Goal: Task Accomplishment & Management: Use online tool/utility

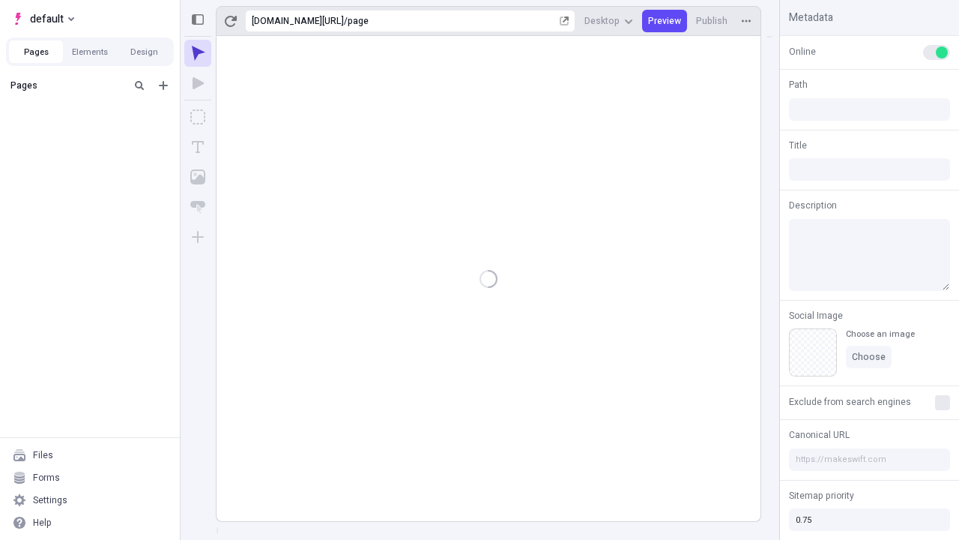
type input "/page"
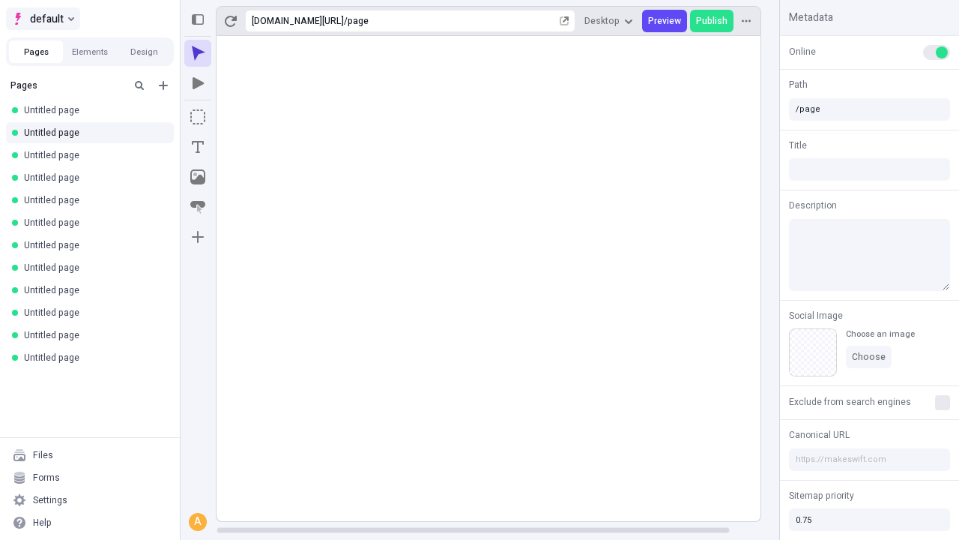
click at [42, 19] on span "default" at bounding box center [47, 19] width 34 height 18
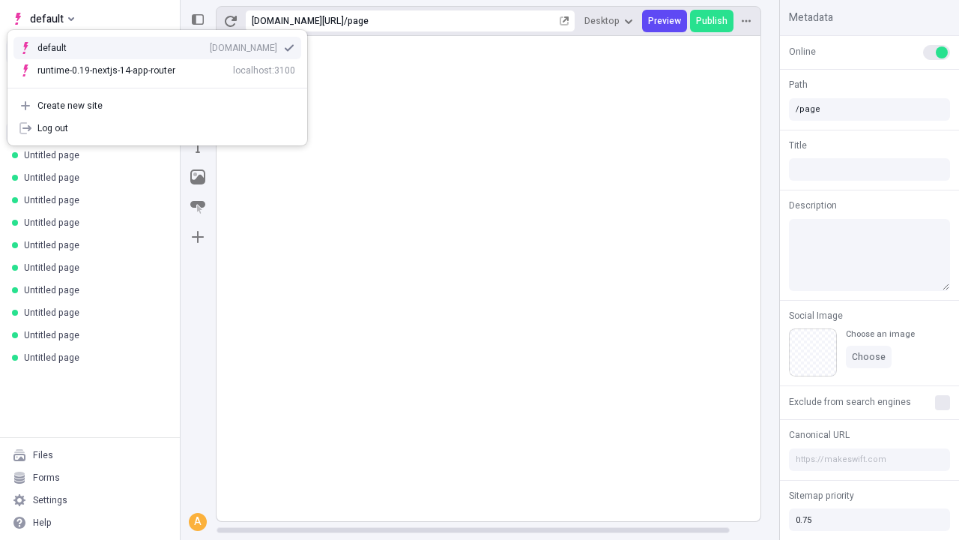
click at [210, 45] on div "[DOMAIN_NAME]" at bounding box center [243, 48] width 67 height 12
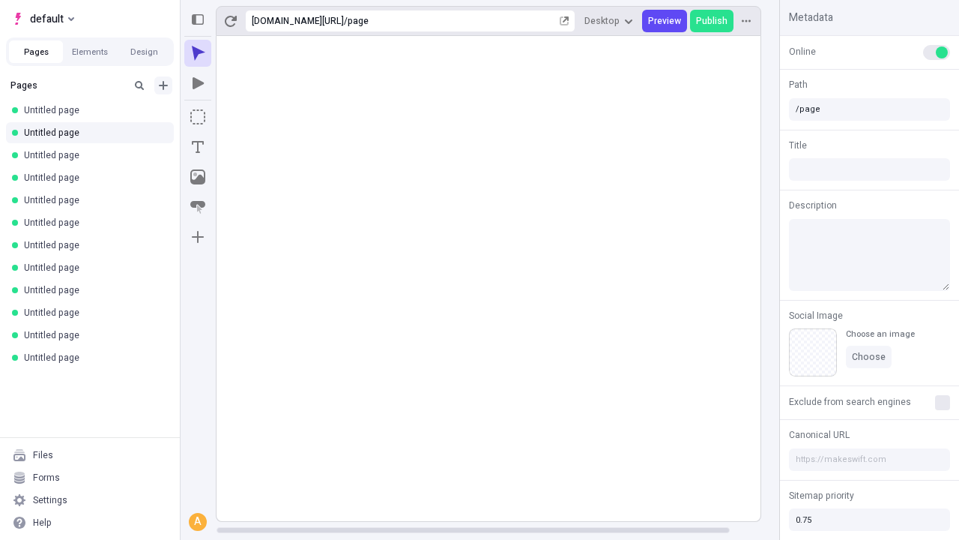
click at [163, 85] on icon "Add new" at bounding box center [163, 85] width 9 height 9
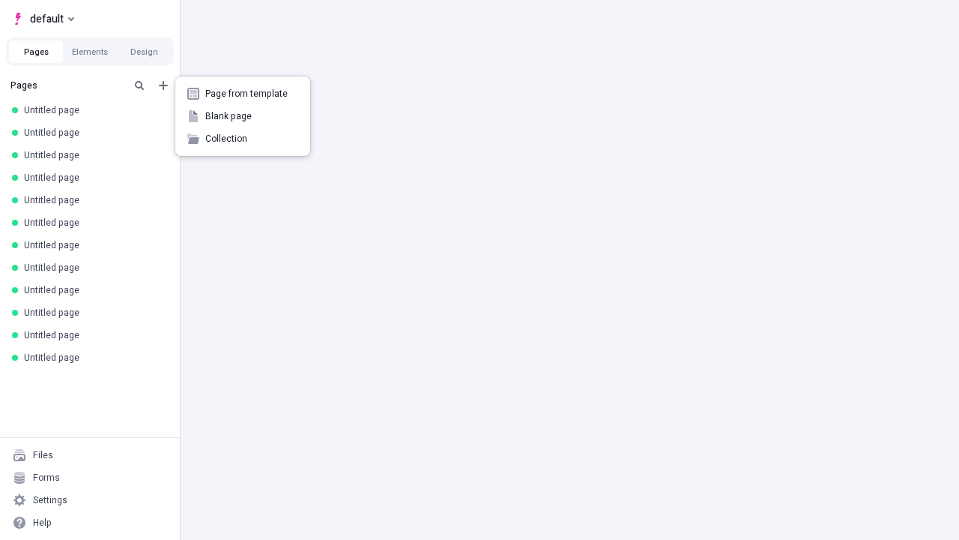
click at [243, 116] on span "Blank page" at bounding box center [251, 116] width 93 height 12
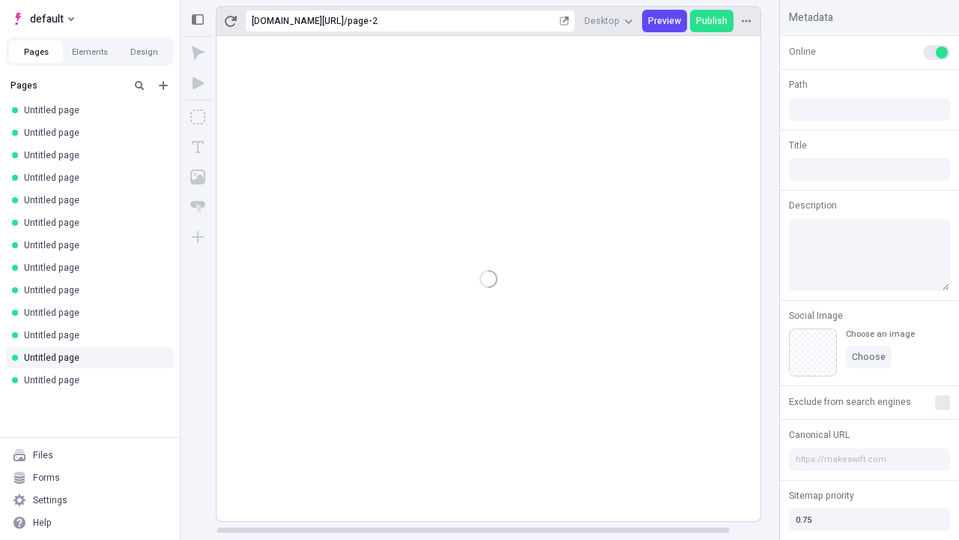
type input "/page-2"
click at [198, 117] on icon "Box" at bounding box center [197, 116] width 15 height 15
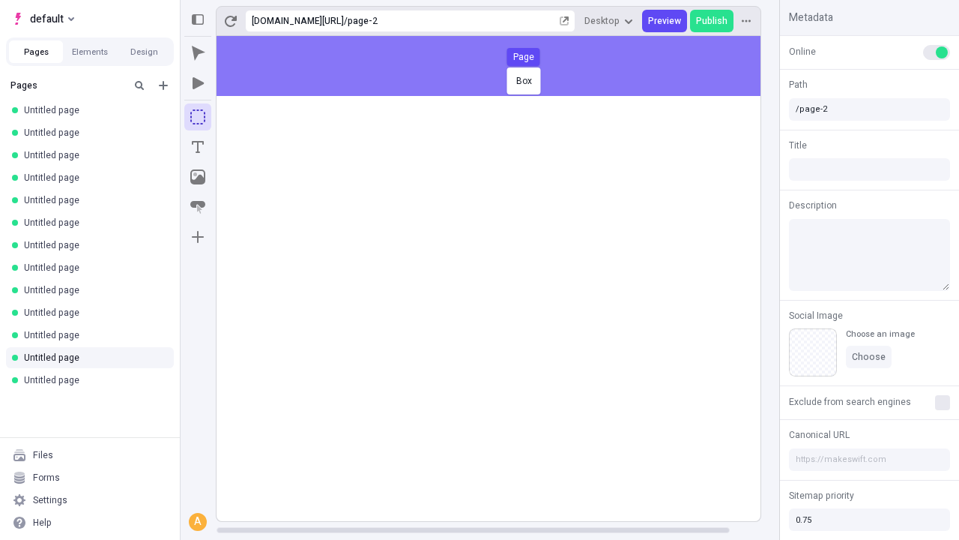
click at [504, 66] on div "Box Page" at bounding box center [479, 270] width 959 height 540
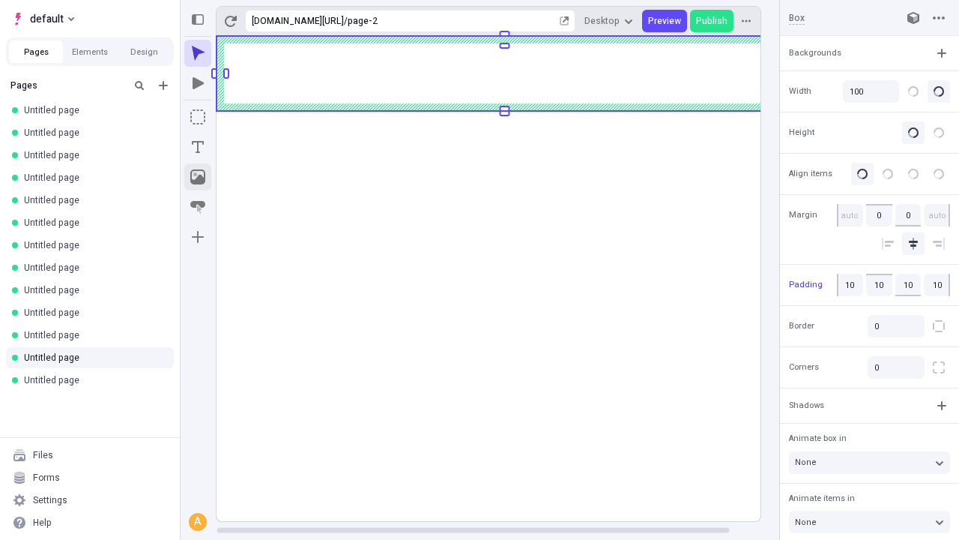
click at [198, 177] on icon "Image" at bounding box center [197, 176] width 15 height 15
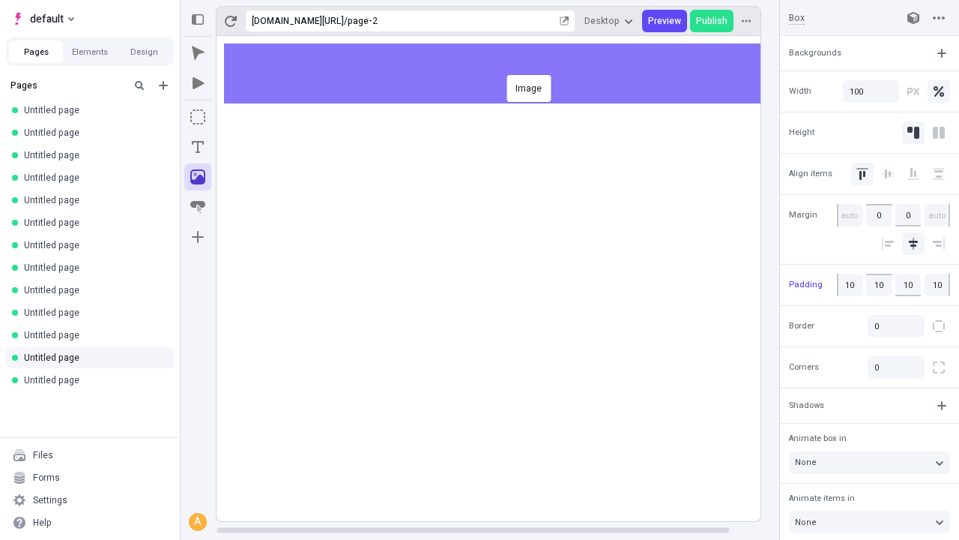
click at [504, 73] on div "Image" at bounding box center [479, 270] width 959 height 540
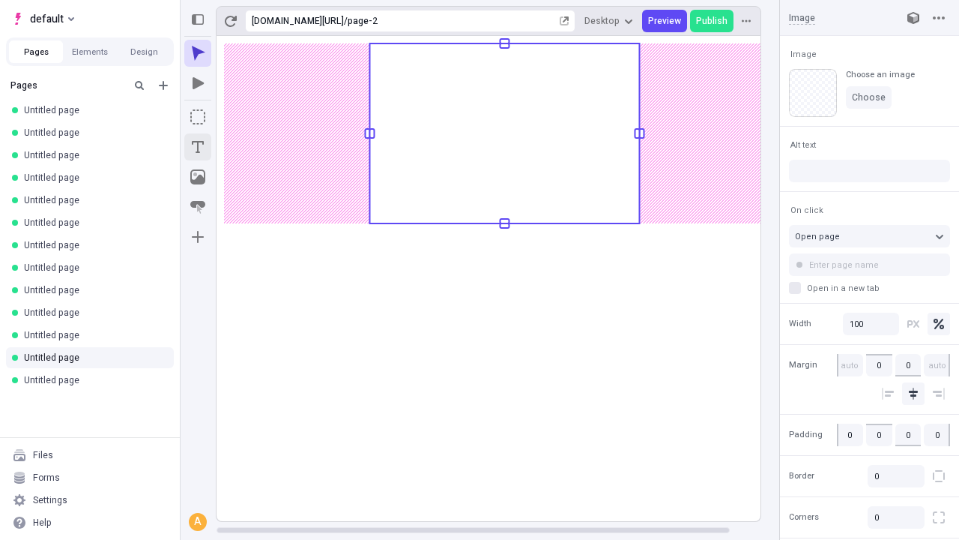
click at [198, 147] on icon "Text" at bounding box center [198, 147] width 12 height 12
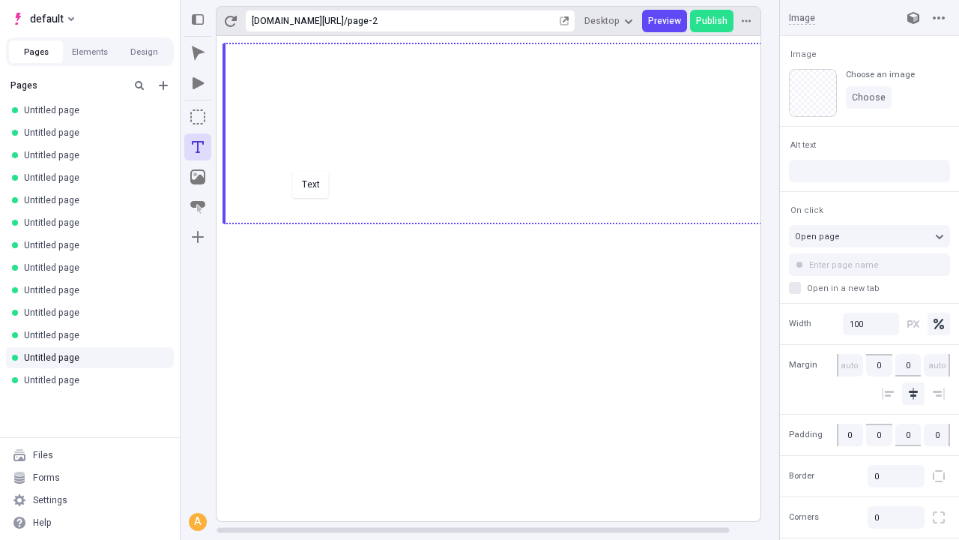
click at [504, 222] on div "Text" at bounding box center [479, 270] width 959 height 540
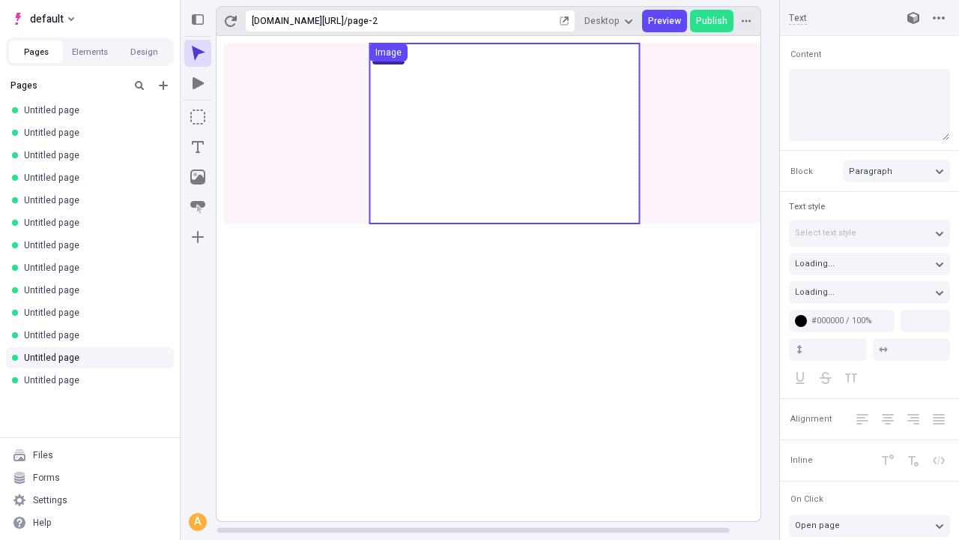
type input "18"
type input "1.5"
type textarea "Compellingly target out-of-the-box content, then enthusiastically synergize lev…"
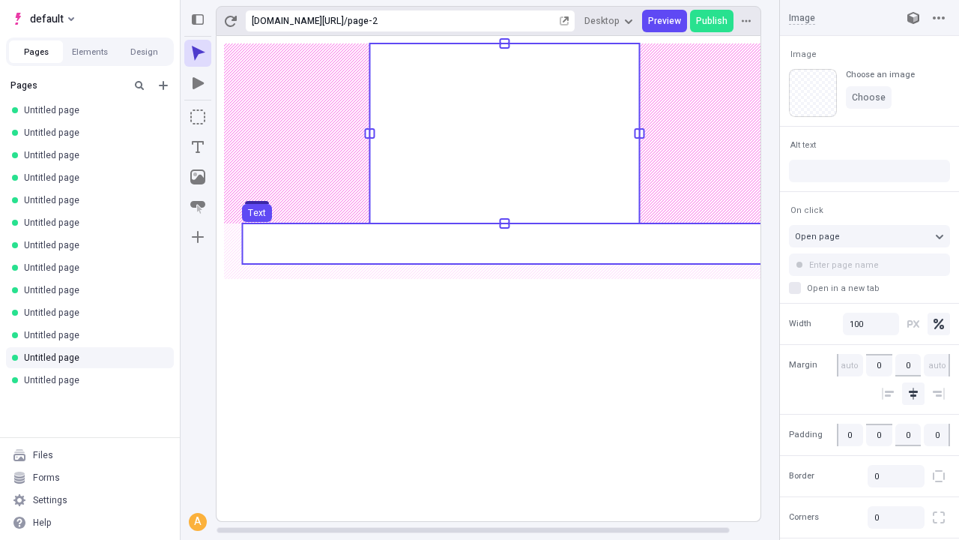
click at [504, 244] on use at bounding box center [504, 243] width 525 height 40
click at [504, 244] on rect at bounding box center [505, 278] width 576 height 485
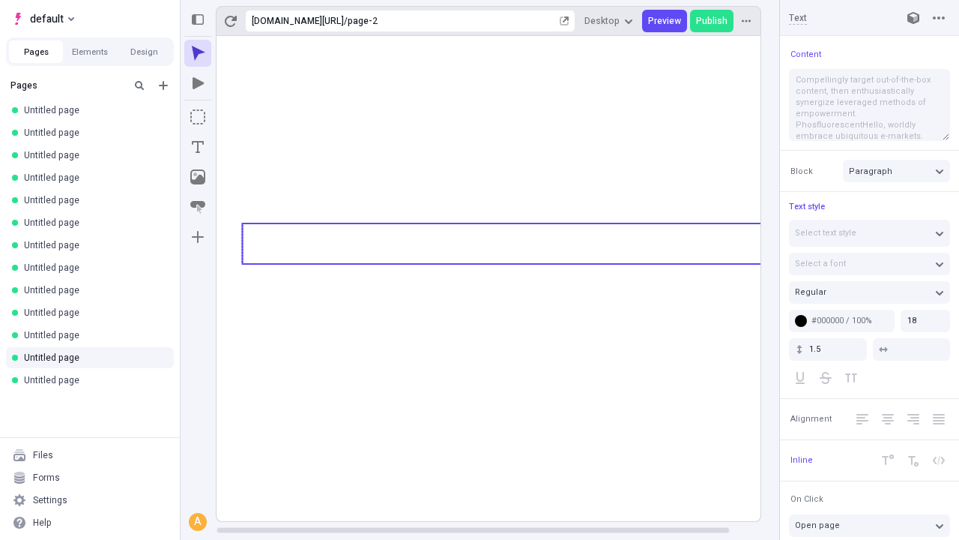
type textarea "Compellingly target out-of-the-box content, then enthusiastically synergize lev…"
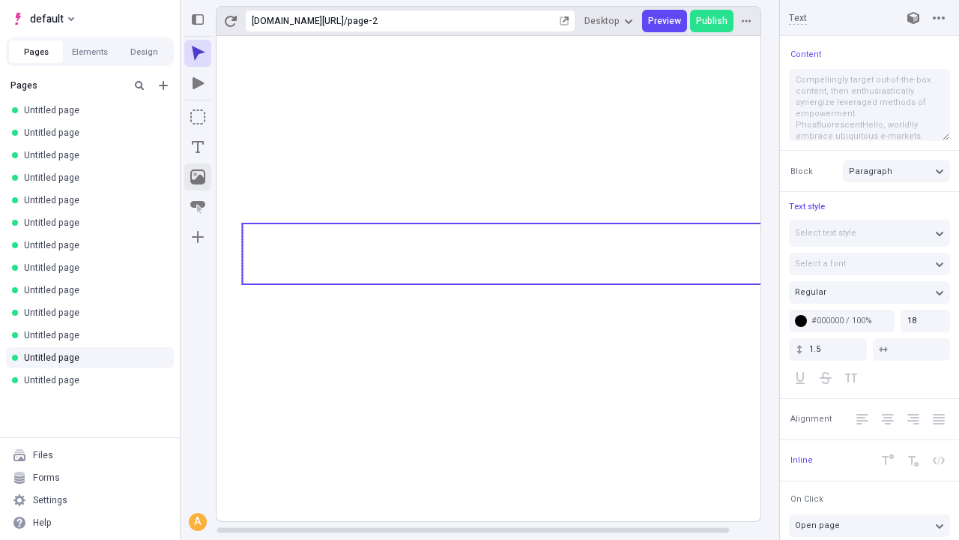
click at [198, 177] on icon "Image" at bounding box center [197, 176] width 15 height 15
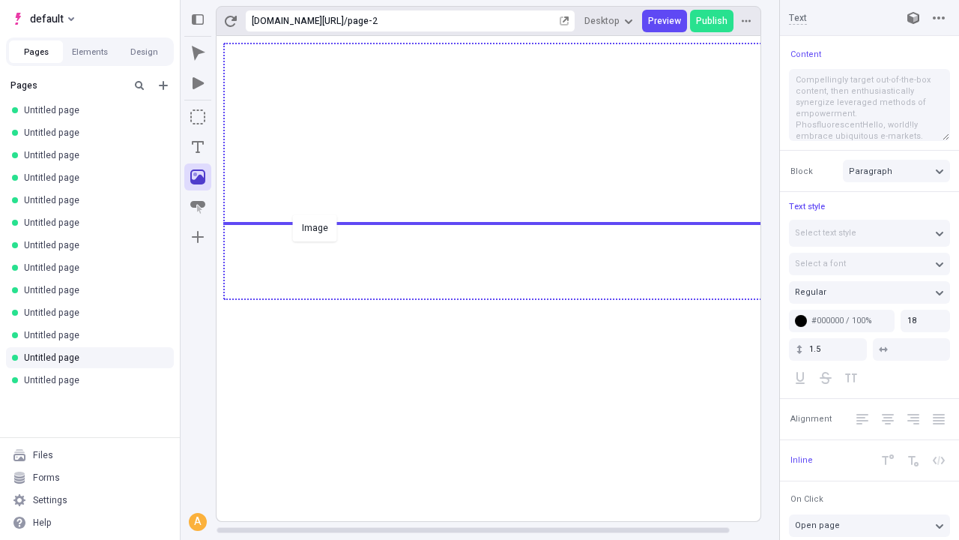
click at [504, 297] on div "Image" at bounding box center [479, 270] width 959 height 540
